Goal: Check status: Check status

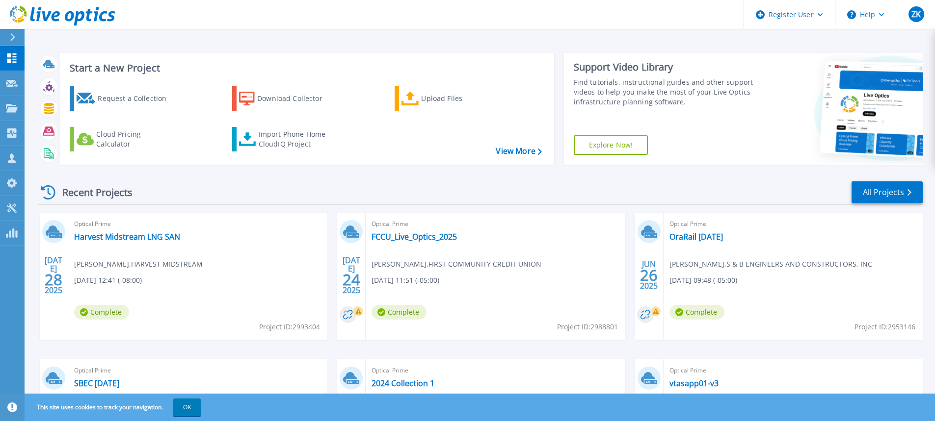
click at [10, 36] on icon at bounding box center [12, 37] width 5 height 8
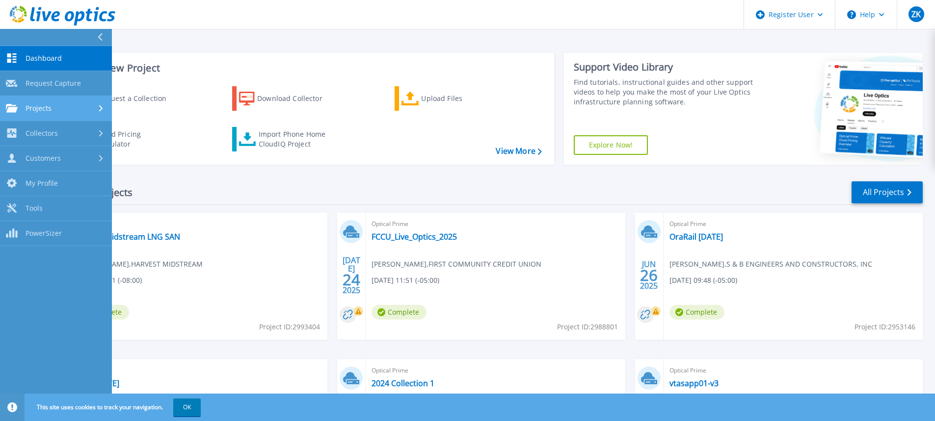
click at [56, 109] on div "Projects" at bounding box center [56, 108] width 100 height 9
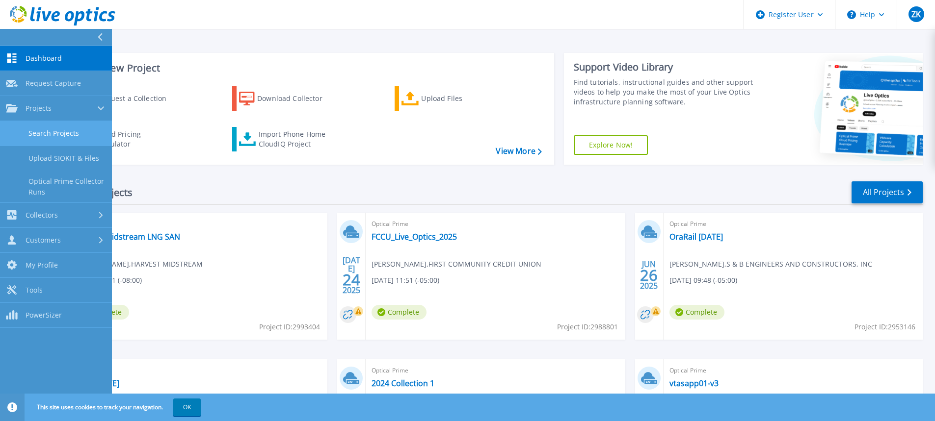
click at [65, 134] on link "Search Projects" at bounding box center [56, 133] width 112 height 25
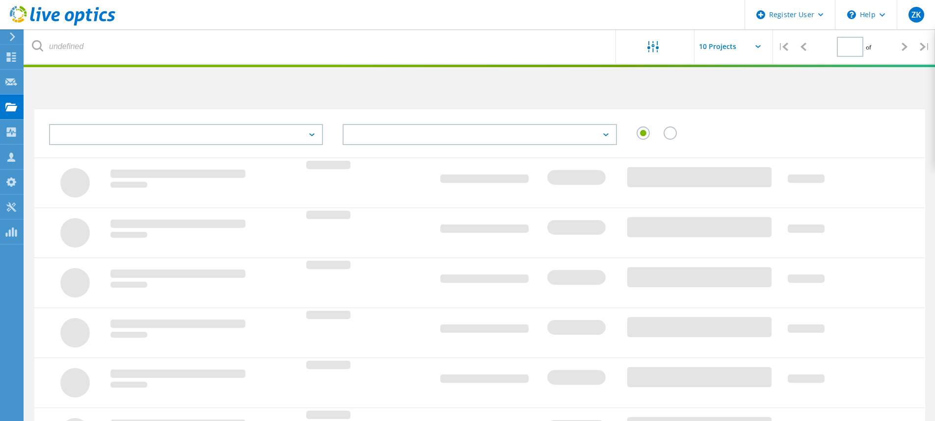
type input "1"
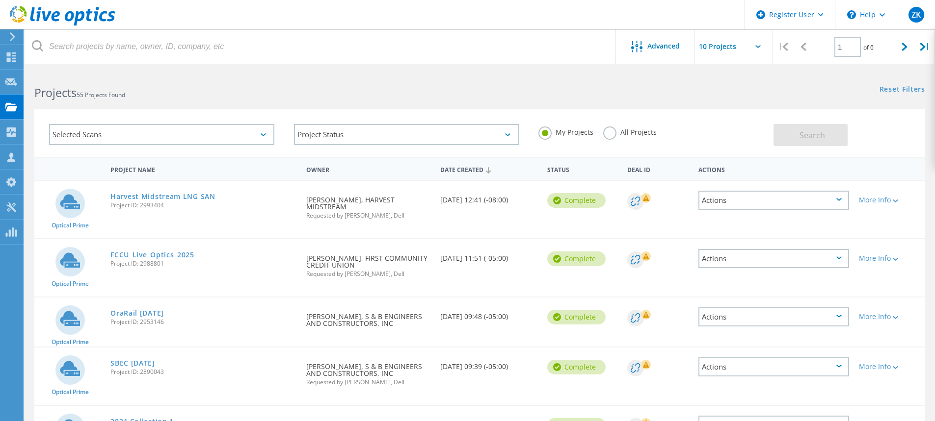
click at [607, 130] on label "All Projects" at bounding box center [629, 131] width 53 height 9
click at [0, 0] on input "All Projects" at bounding box center [0, 0] width 0 height 0
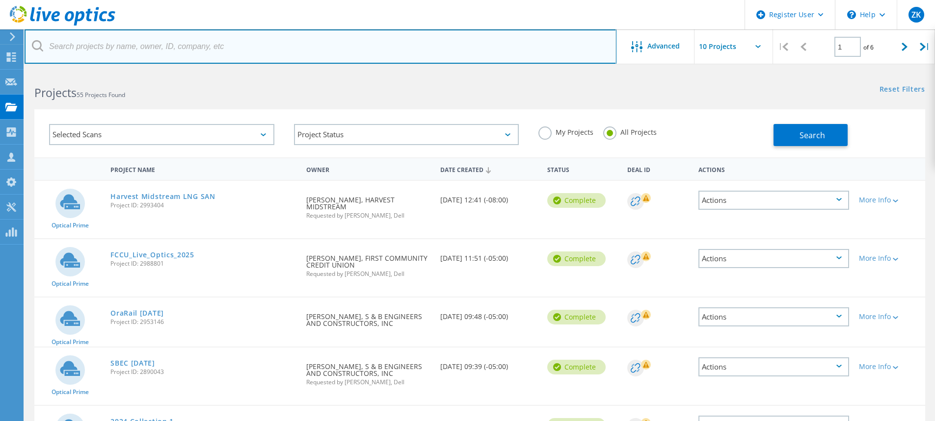
paste input "3040831"
type input "3040831"
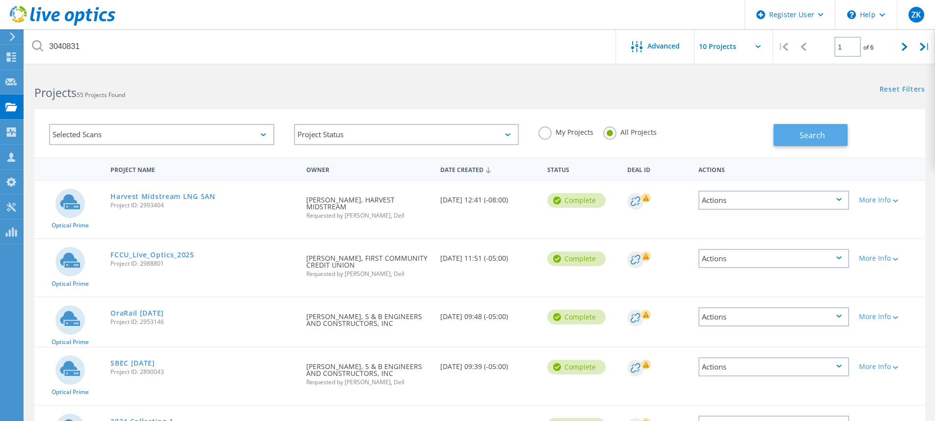
click at [815, 135] on span "Search" at bounding box center [812, 135] width 26 height 11
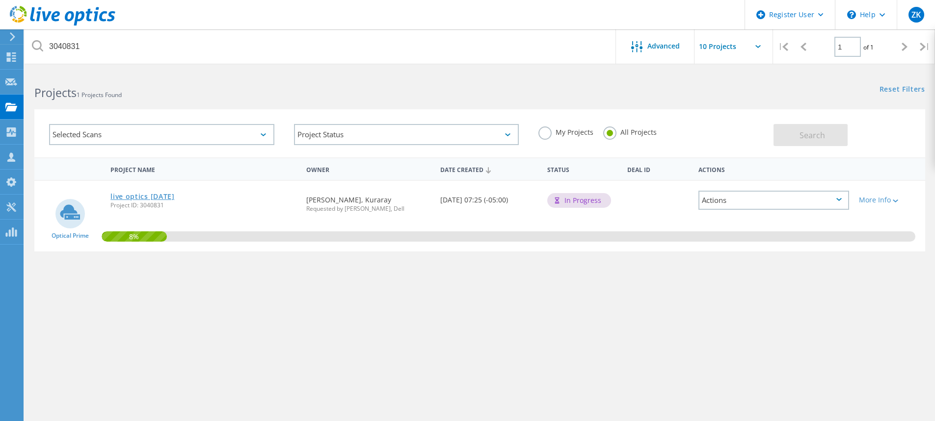
click at [168, 193] on link "live optics 9.4.2025" at bounding box center [142, 196] width 64 height 7
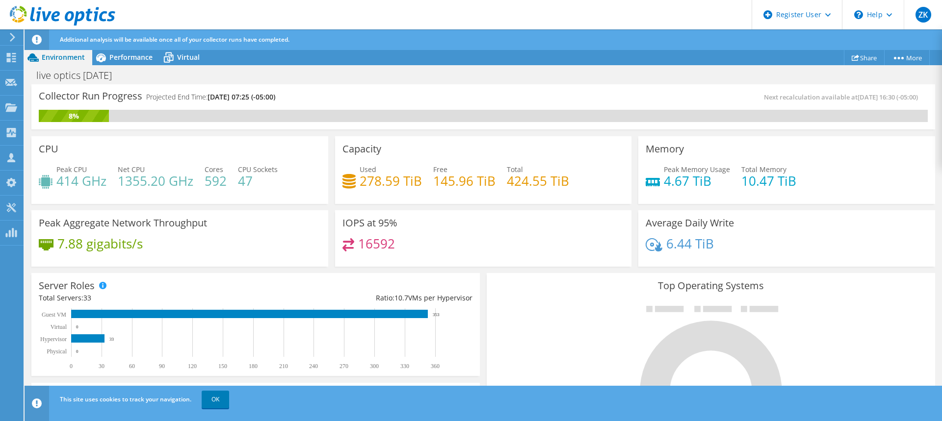
scroll to position [150, 0]
click at [214, 404] on link "OK" at bounding box center [215, 400] width 27 height 18
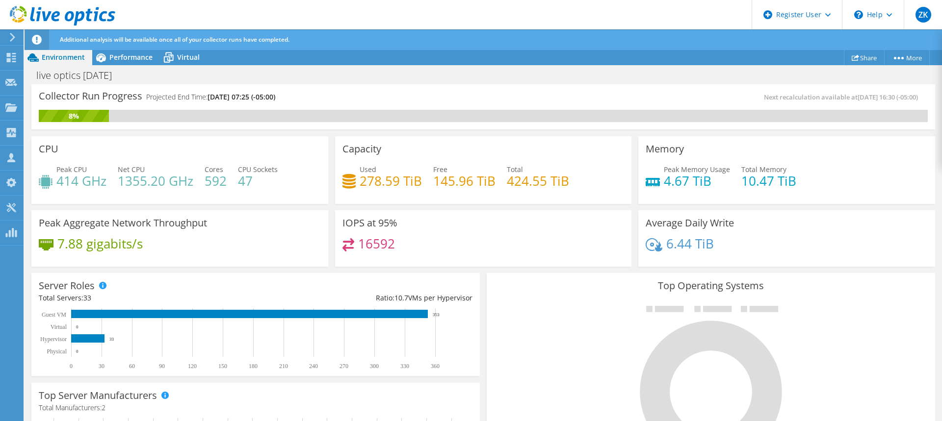
scroll to position [346, 0]
click at [453, 278] on div "Server Roles Physical Servers represent bare metal servers that were targets of…" at bounding box center [255, 324] width 448 height 103
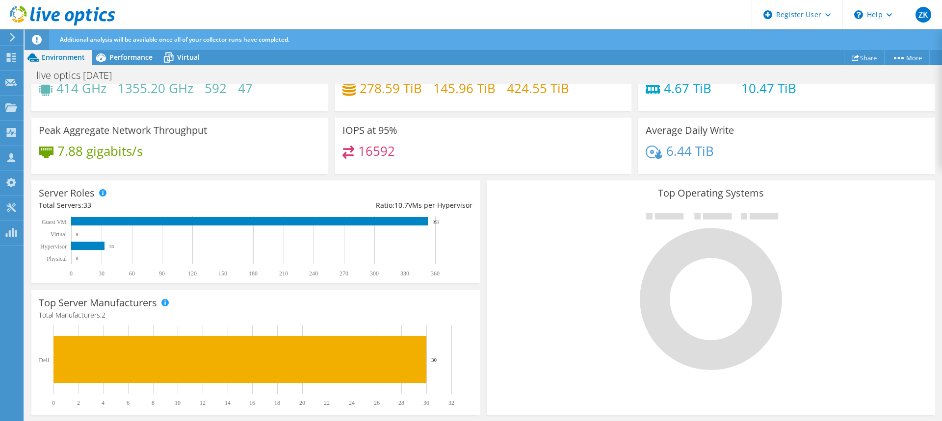
scroll to position [0, 0]
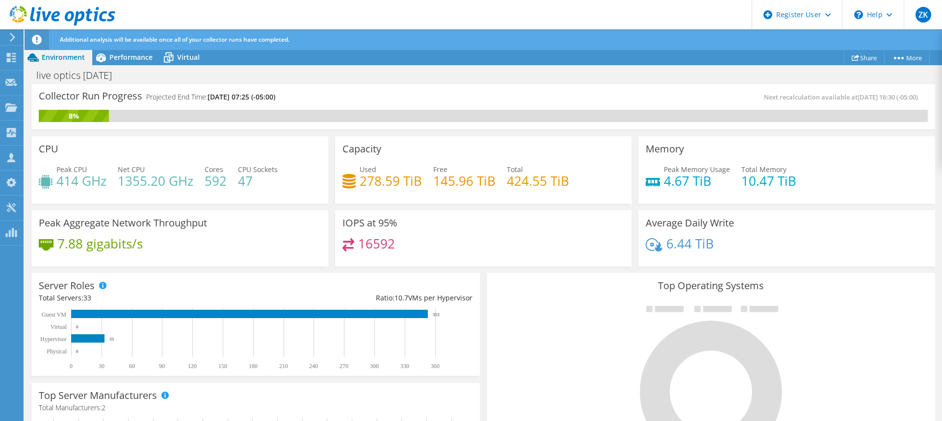
click at [474, 211] on div "IOPS at 95% 16592" at bounding box center [483, 239] width 297 height 57
click at [119, 60] on span "Performance" at bounding box center [130, 57] width 43 height 9
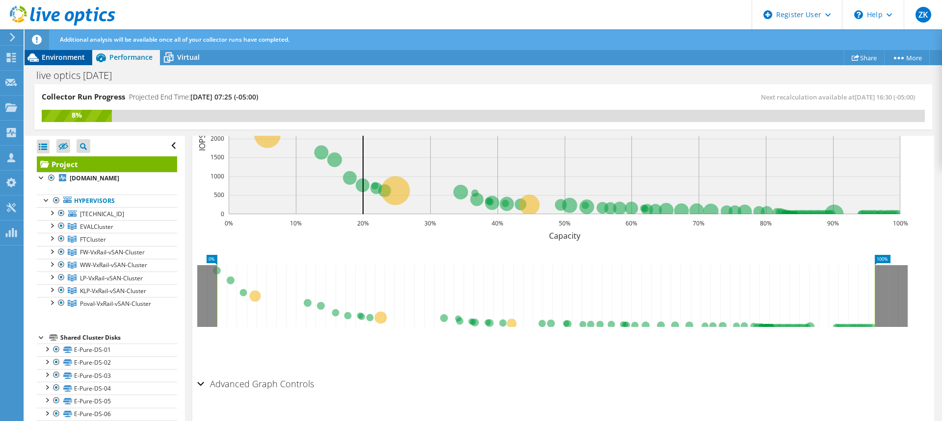
click at [60, 62] on div "Environment" at bounding box center [59, 58] width 68 height 16
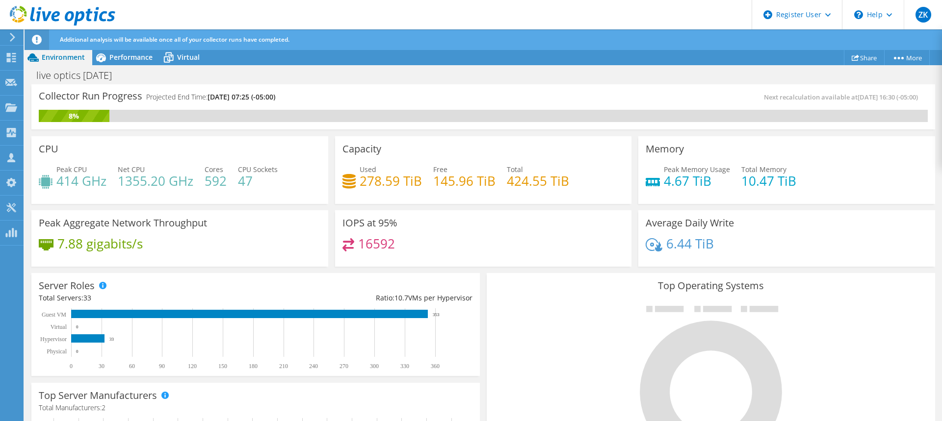
click at [434, 71] on div "live optics 9.4.2025 Print" at bounding box center [484, 75] width 918 height 18
